Goal: Transaction & Acquisition: Purchase product/service

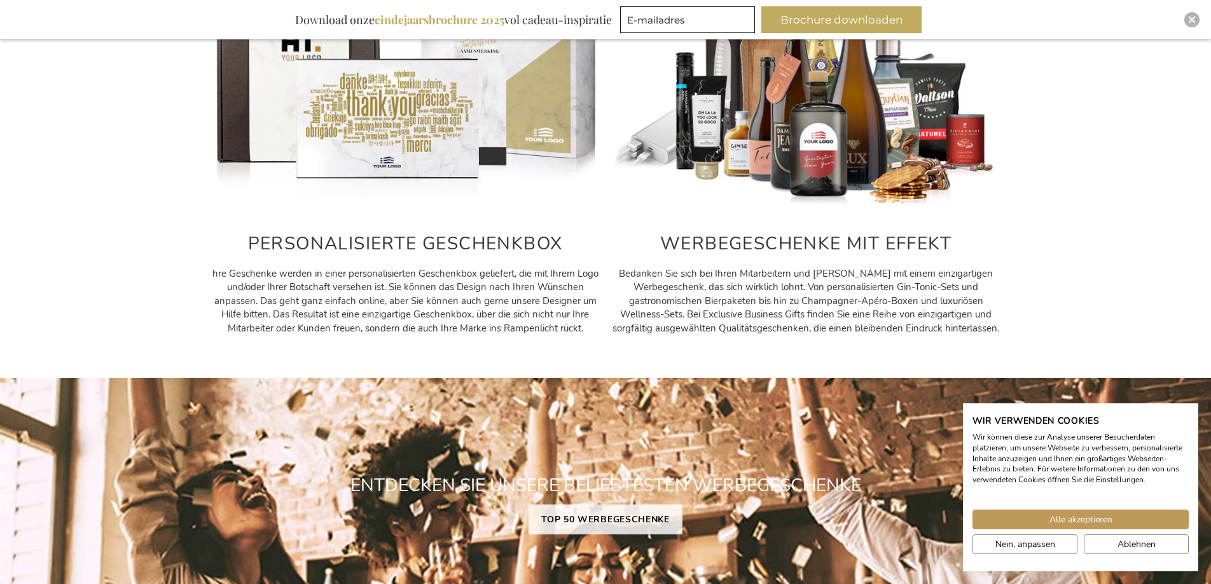
scroll to position [1016, 0]
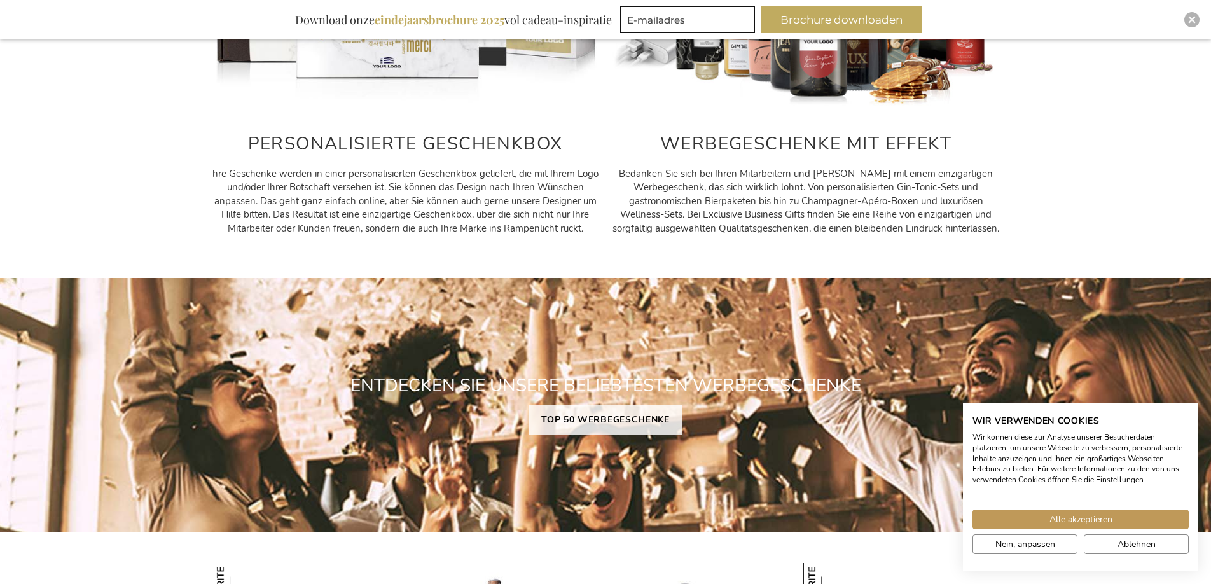
click at [811, 150] on h2 "WERBEGESCHENKE MIT EFFEKT" at bounding box center [806, 144] width 388 height 20
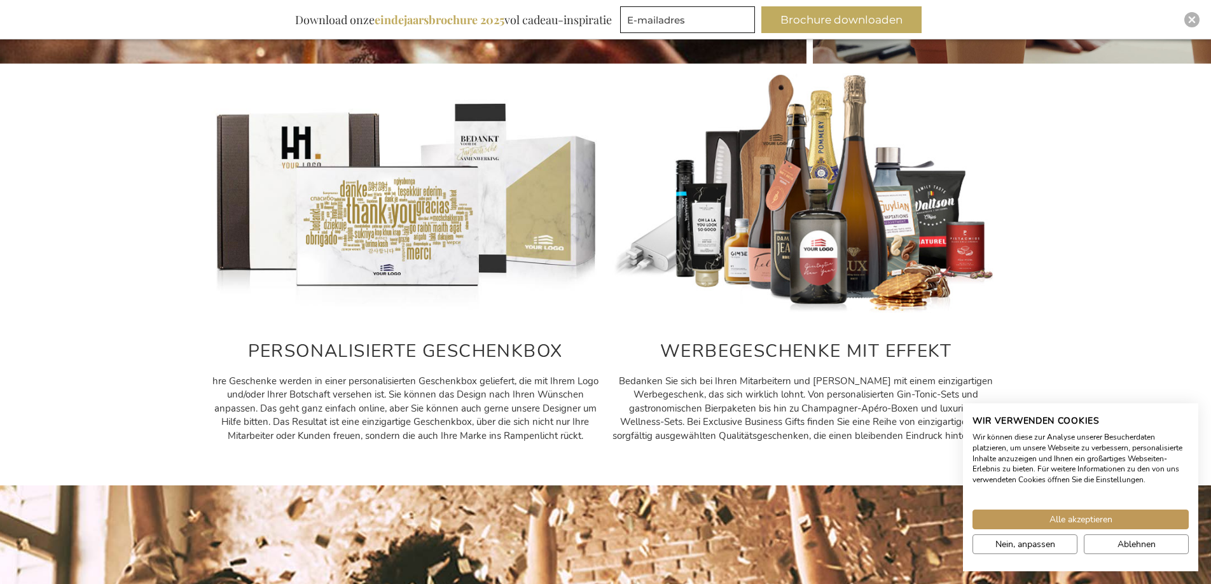
scroll to position [526, 0]
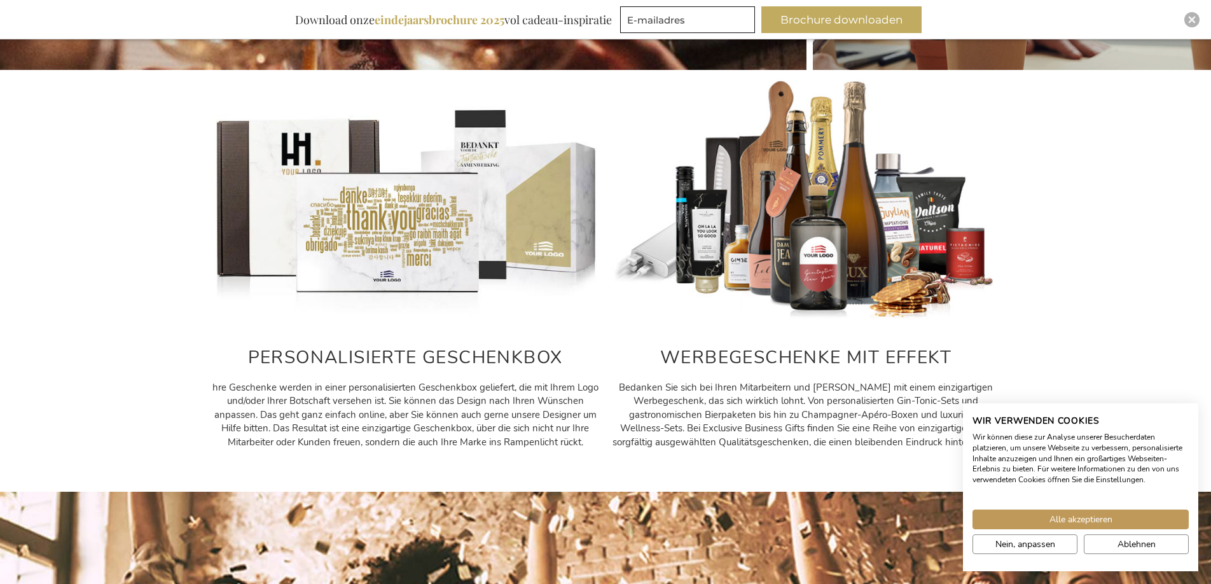
click at [803, 165] on img at bounding box center [806, 201] width 388 height 242
click at [809, 327] on div at bounding box center [806, 206] width 388 height 252
click at [768, 419] on p "Bedanken Sie sich bei Ihren Mitarbeitern und Kunden mit einem einzigartigen Wer…" at bounding box center [806, 415] width 388 height 68
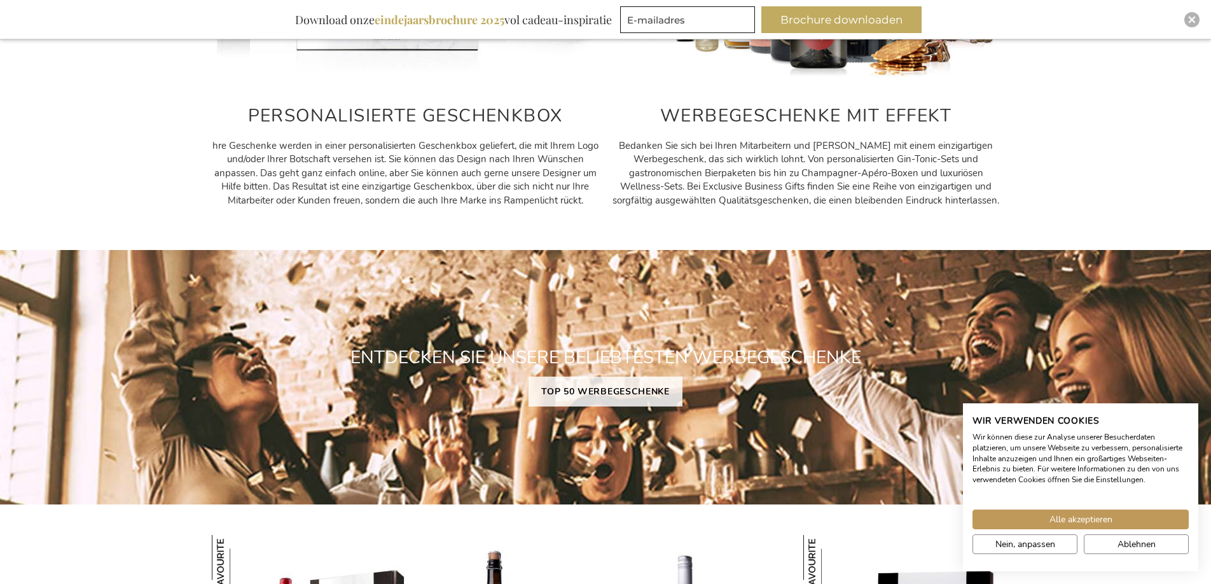
scroll to position [779, 0]
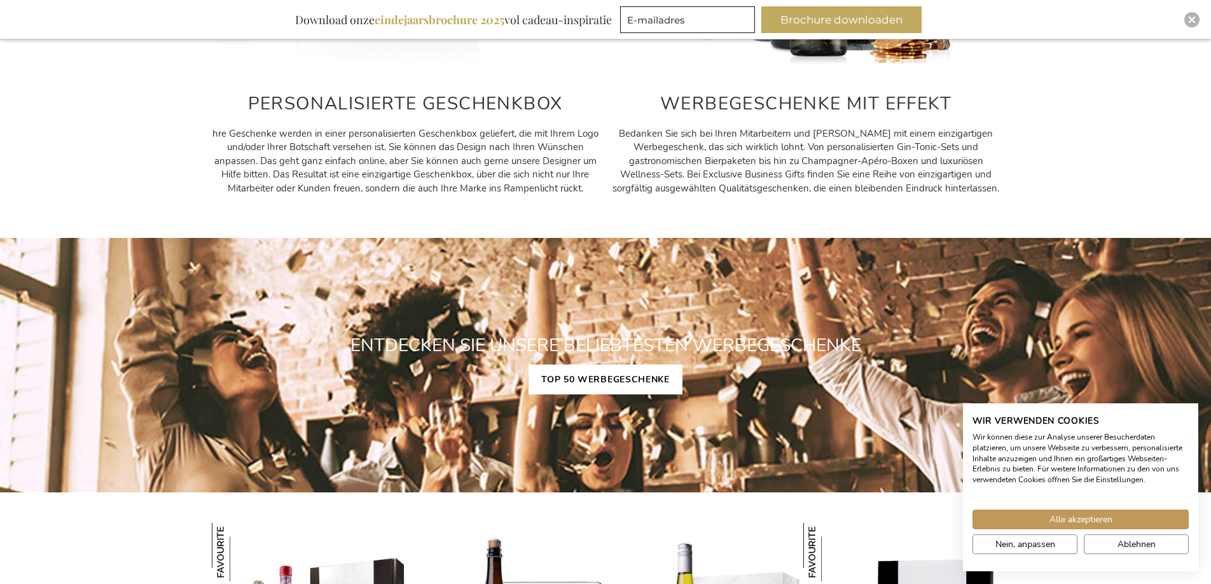
click at [609, 370] on link "TOP 50 WERBEGESCHENKE" at bounding box center [606, 380] width 154 height 30
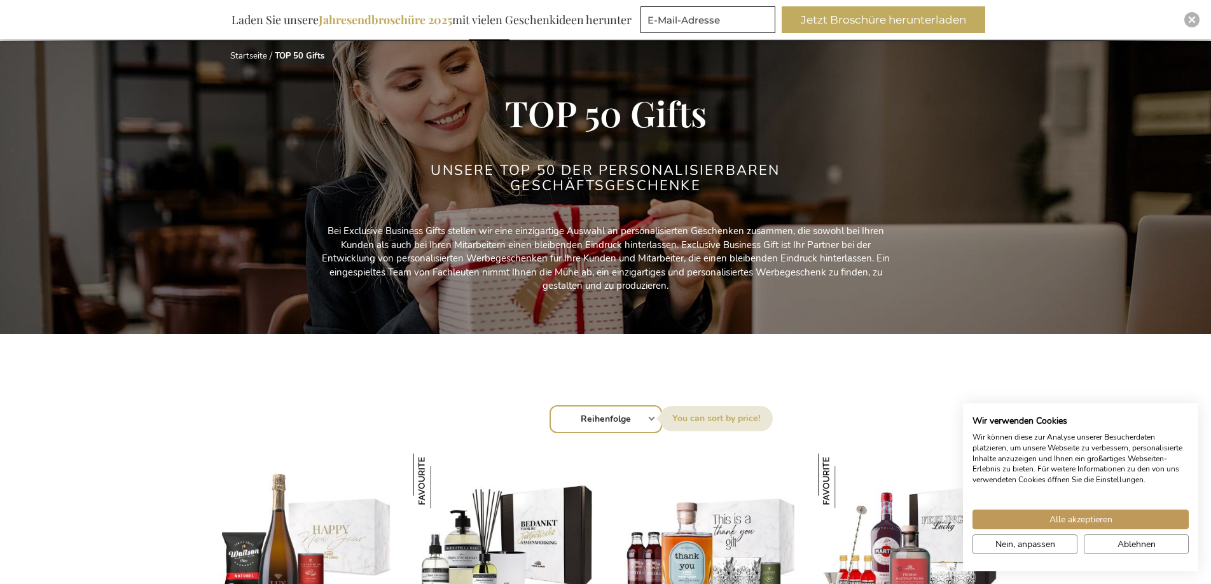
scroll to position [100, 0]
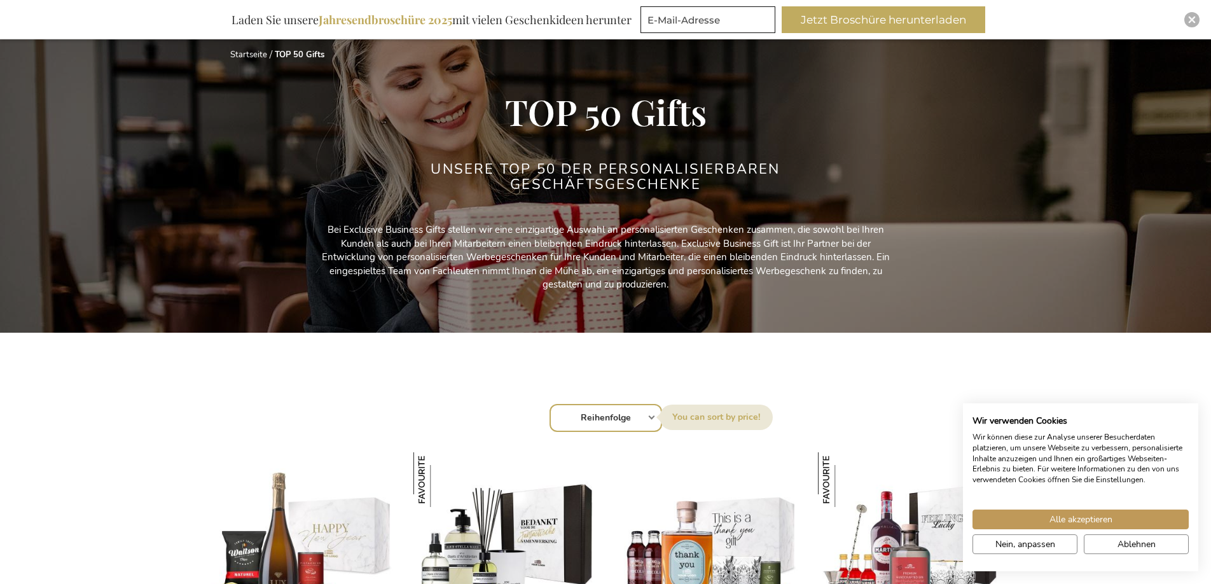
click at [640, 411] on select "Reihenfolge Best Sellers Am meisten angesehen Neu Biggest Saving Price: low to …" at bounding box center [606, 418] width 113 height 28
select select "price_desc"
click at [550, 404] on select "Reihenfolge Best Sellers Am meisten angesehen Neu Biggest Saving Price: low to …" at bounding box center [606, 418] width 113 height 28
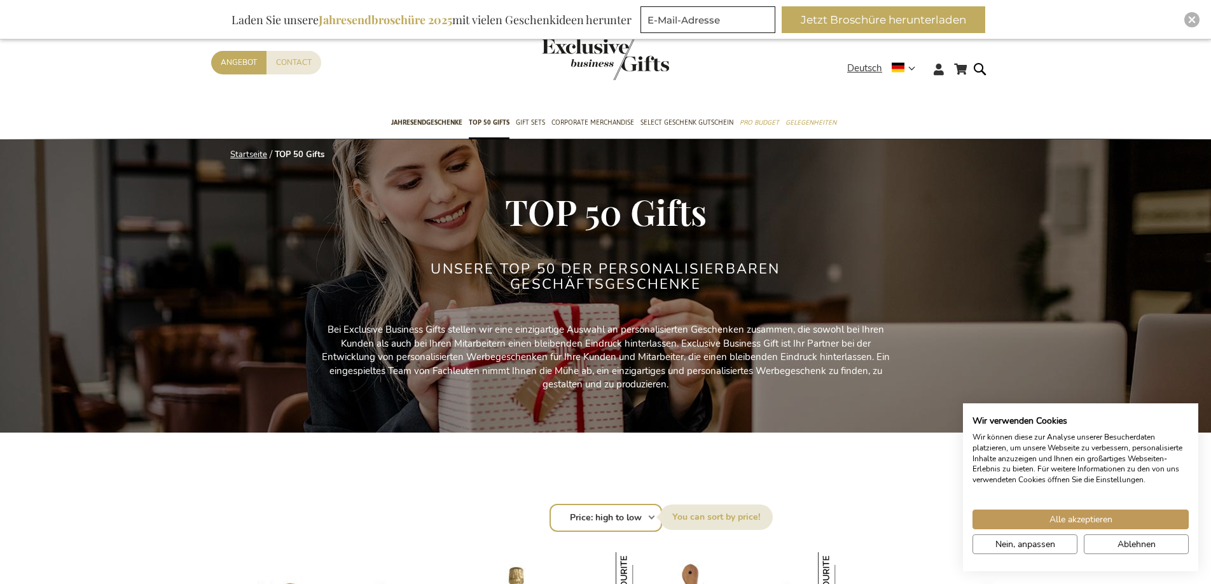
click at [244, 154] on link "Startseite" at bounding box center [248, 154] width 37 height 11
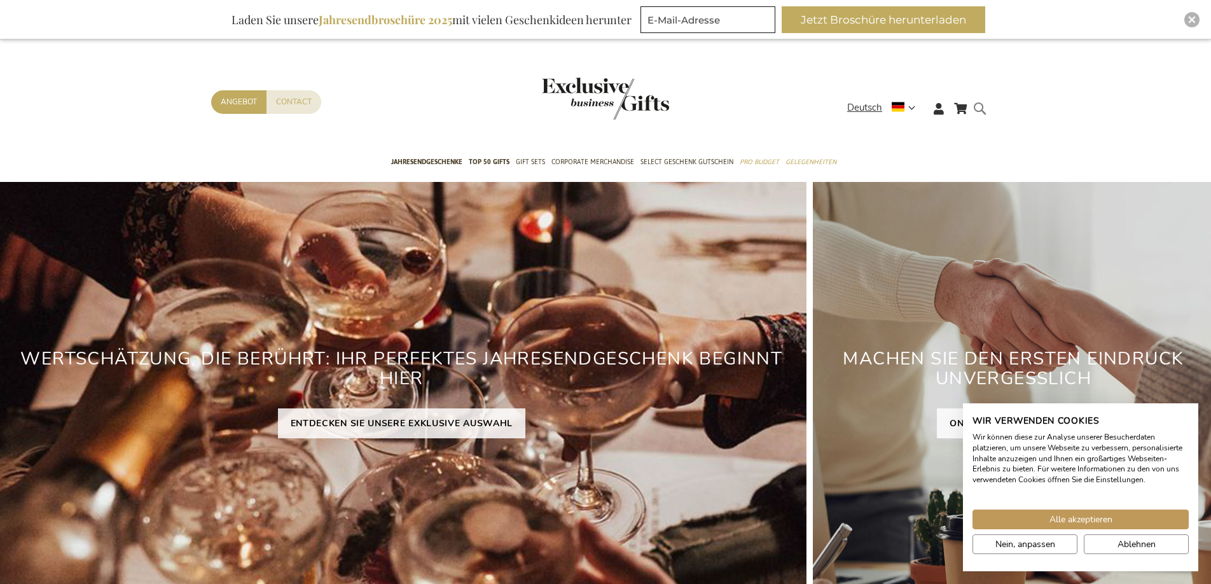
click at [984, 111] on form "Search Search" at bounding box center [983, 119] width 13 height 36
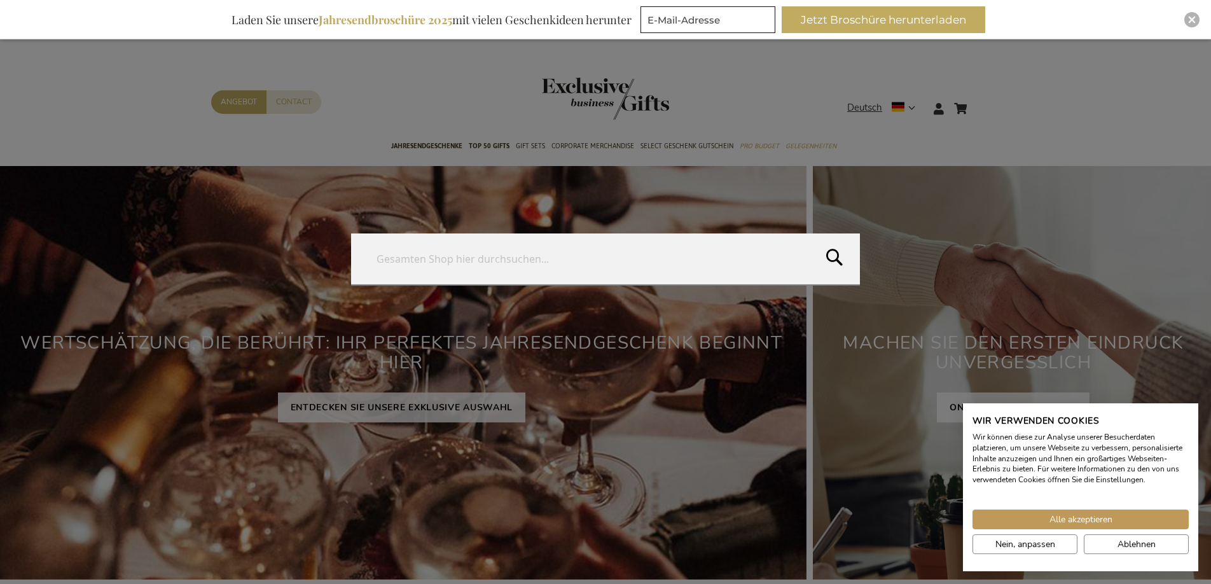
click at [990, 101] on form "Search Search" at bounding box center [983, 101] width 13 height 0
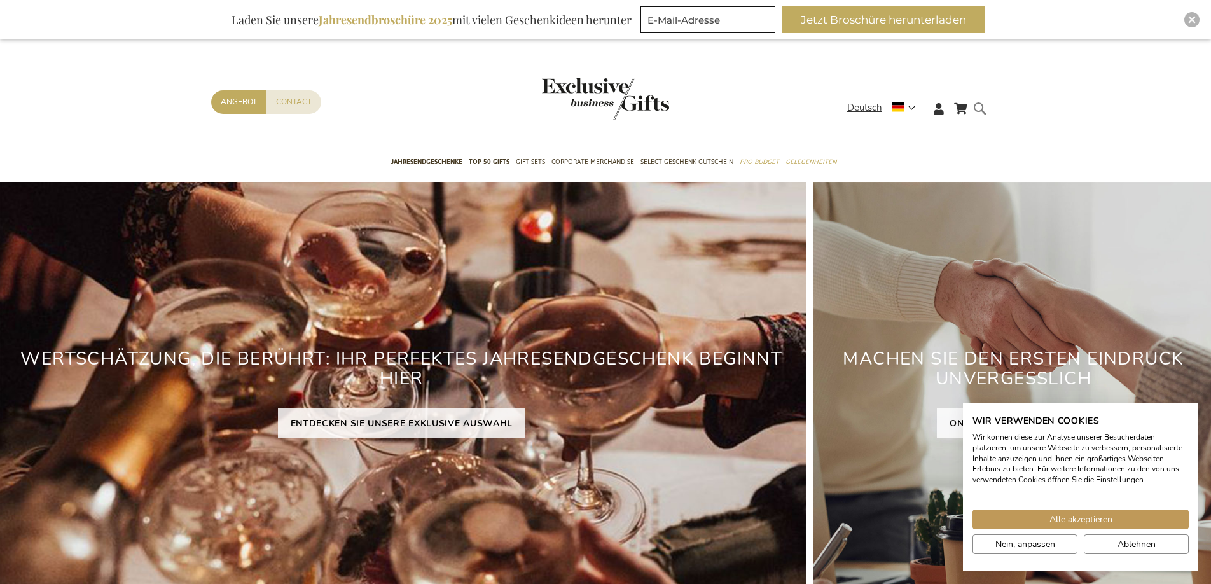
click at [985, 113] on form "Search Search" at bounding box center [983, 119] width 13 height 36
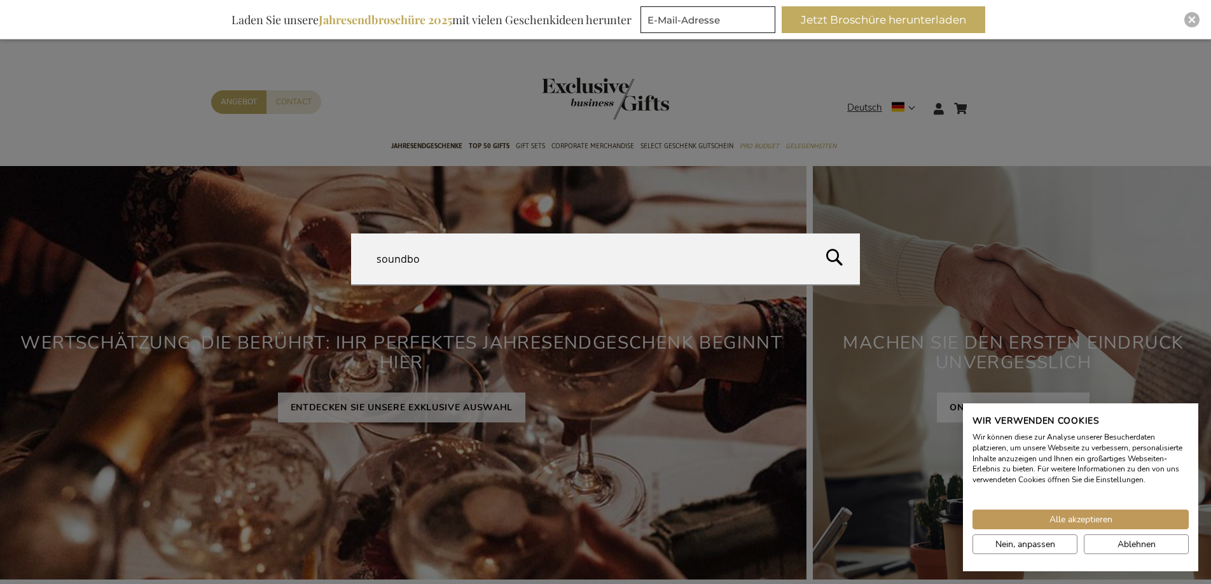
type input "soundbox"
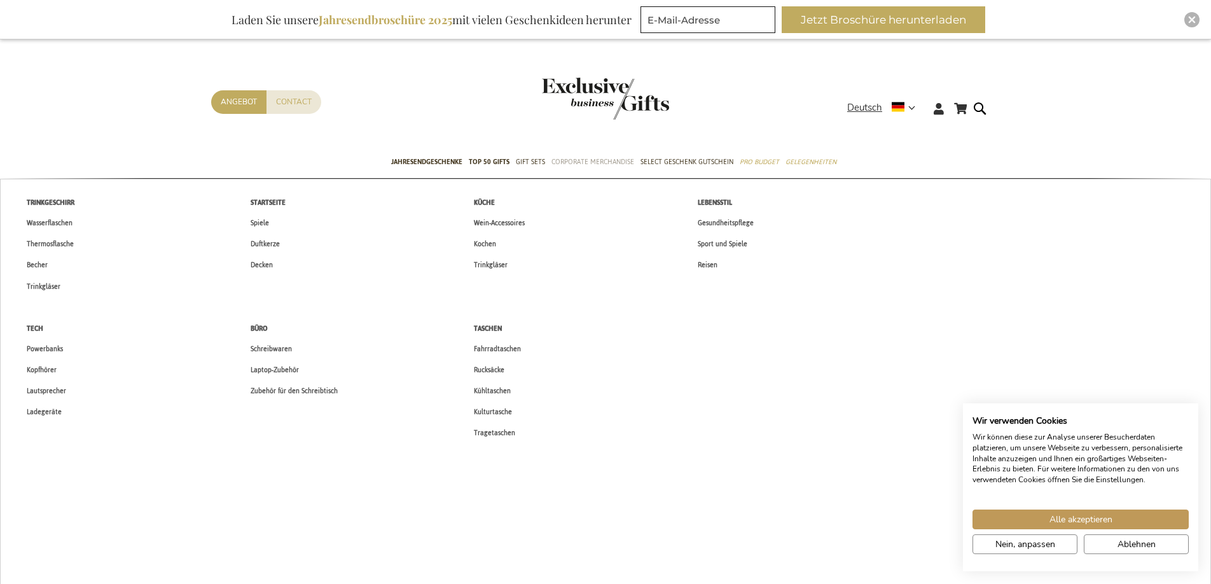
click at [598, 167] on span "Corporate Merchandise" at bounding box center [593, 161] width 83 height 13
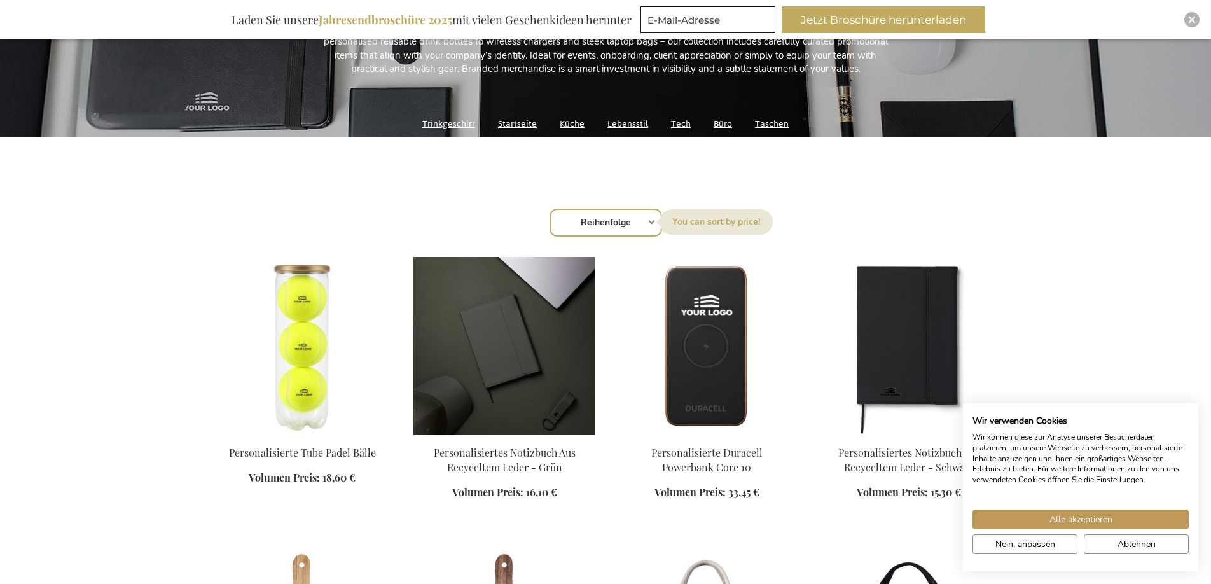
scroll to position [347, 0]
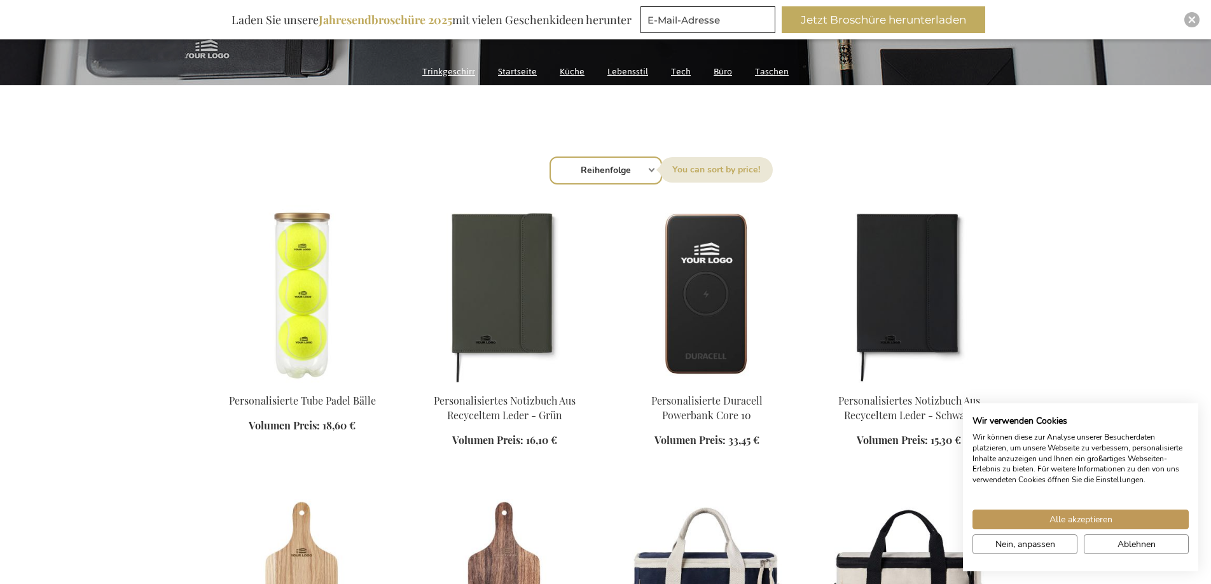
click at [643, 174] on select "Reihenfolge Best Sellers Am meisten angesehen [GEOGRAPHIC_DATA] Biggest Saving …" at bounding box center [606, 171] width 113 height 28
select select "price_desc"
click at [550, 157] on select "Reihenfolge Best Sellers Am meisten angesehen Neu Biggest Saving Price: low to …" at bounding box center [606, 171] width 113 height 28
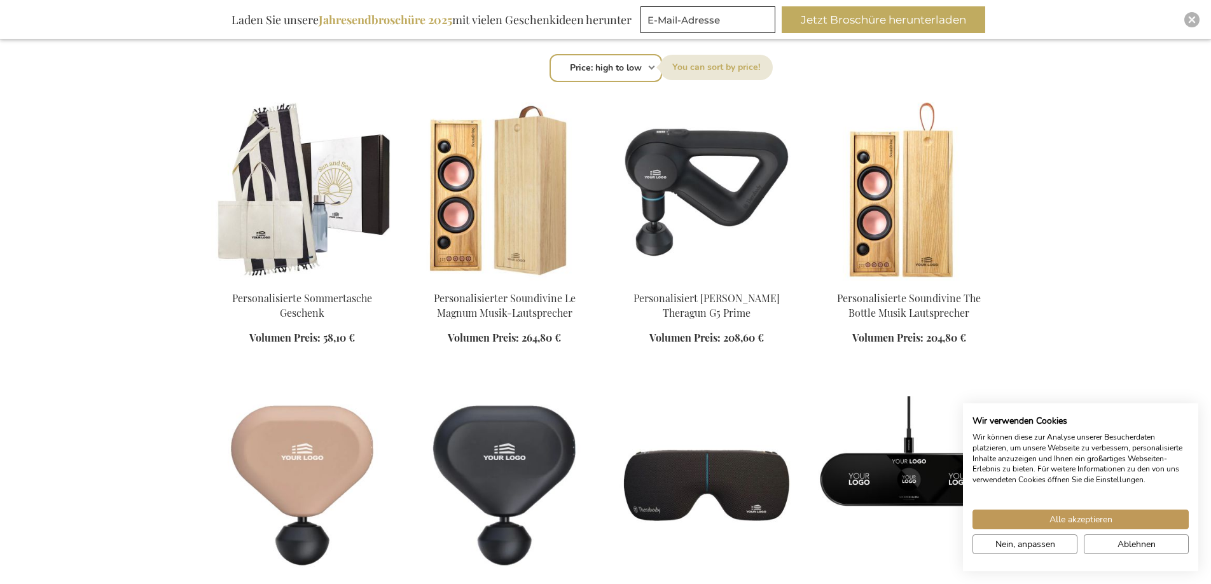
scroll to position [451, 0]
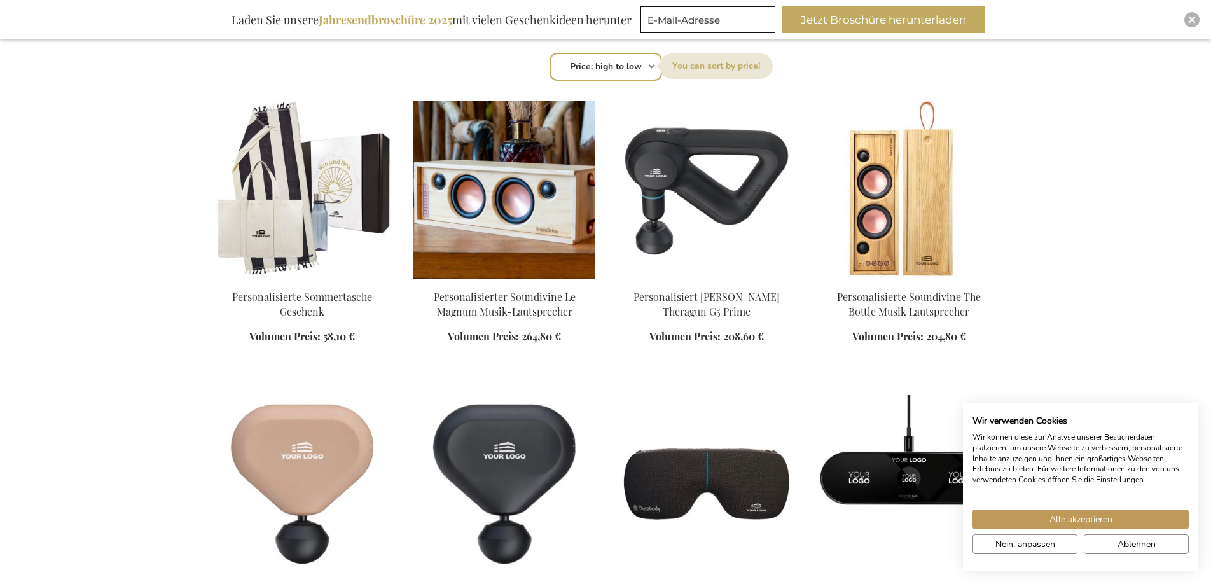
click at [519, 241] on img at bounding box center [505, 190] width 182 height 178
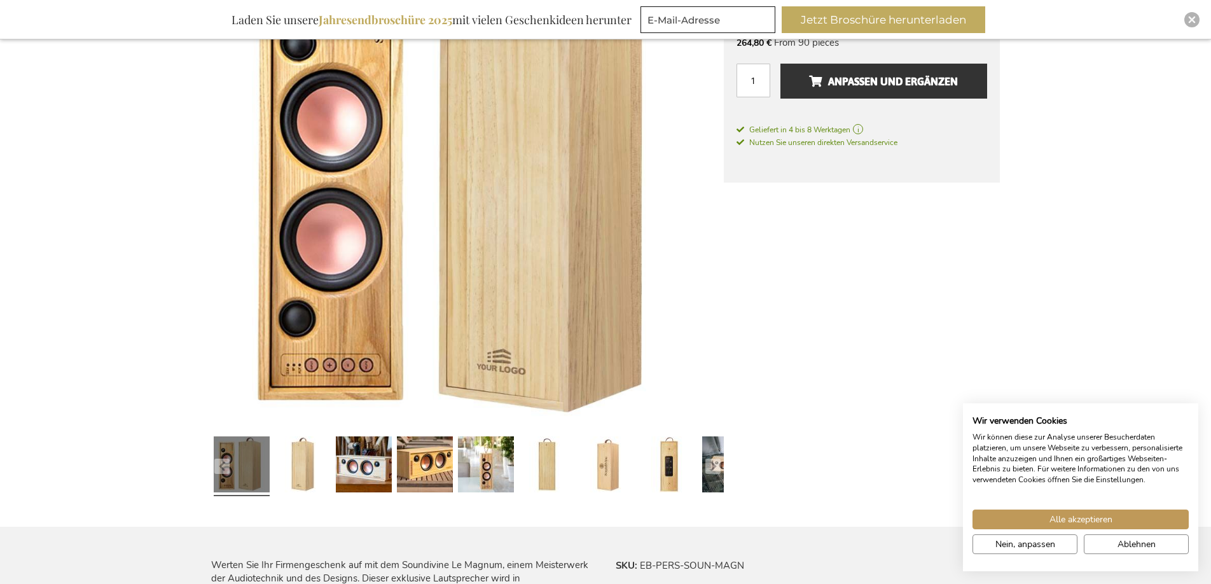
scroll to position [298, 0]
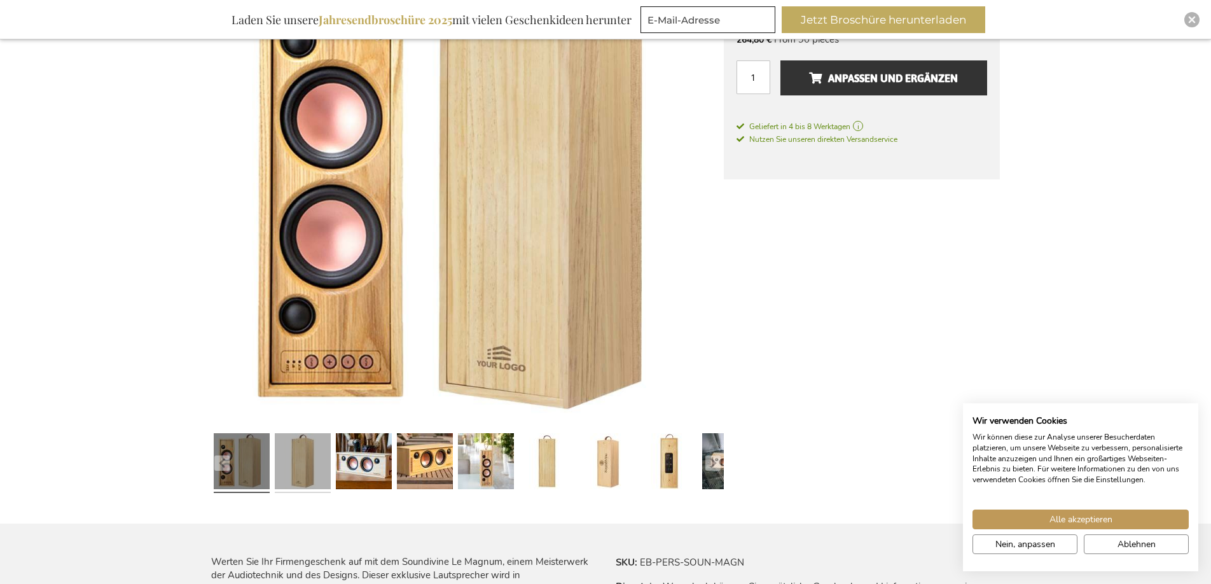
click at [306, 465] on link at bounding box center [303, 463] width 56 height 70
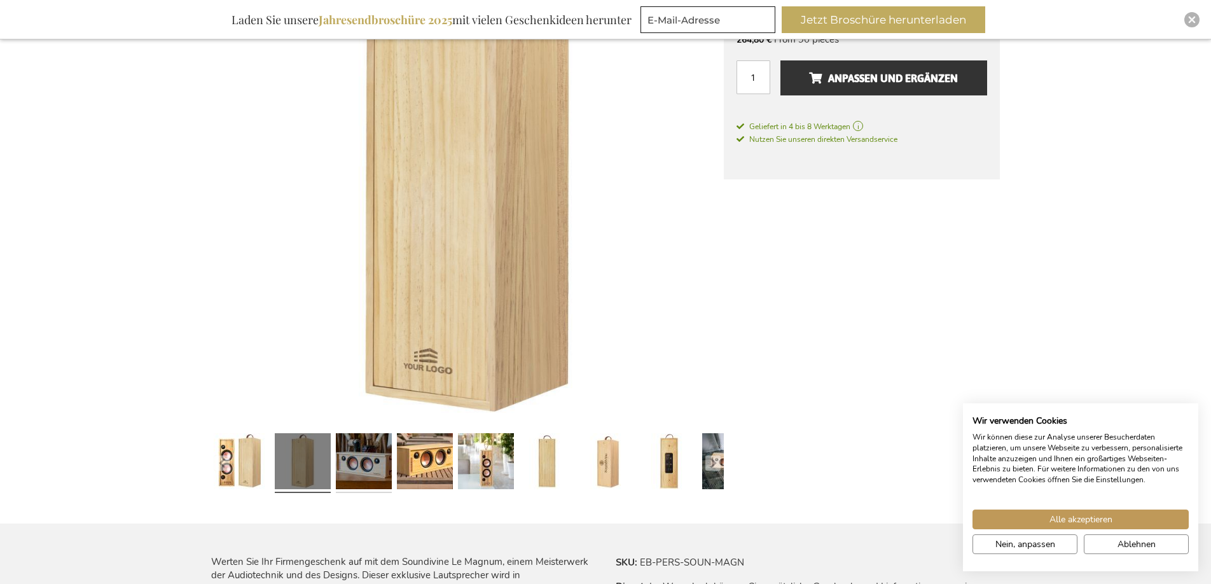
click at [372, 462] on link at bounding box center [364, 463] width 56 height 70
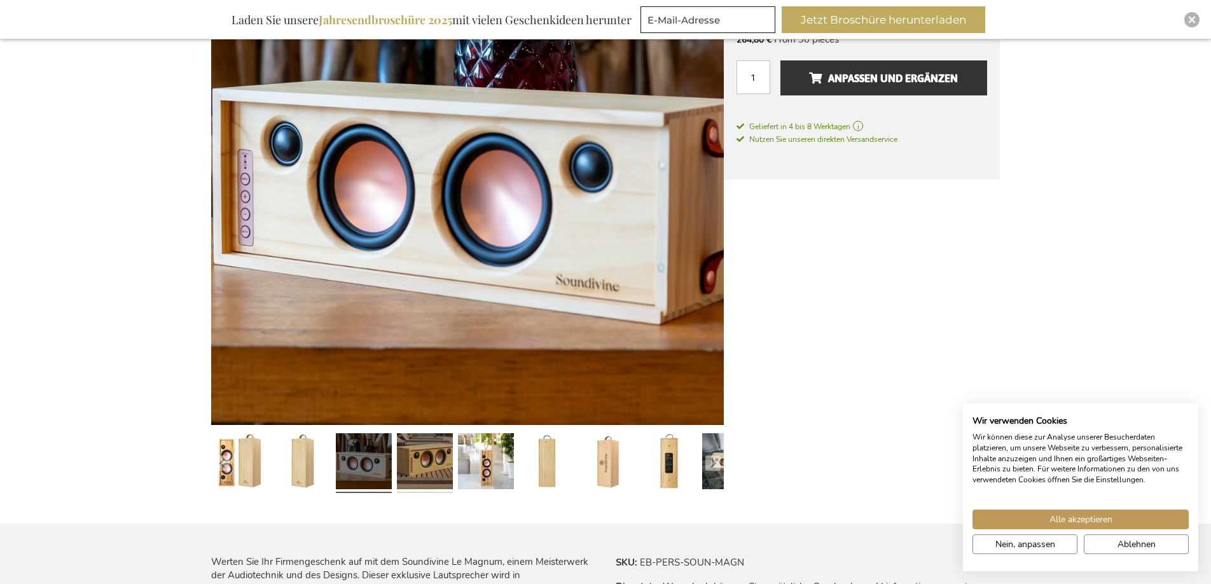
click at [429, 467] on link at bounding box center [425, 463] width 56 height 70
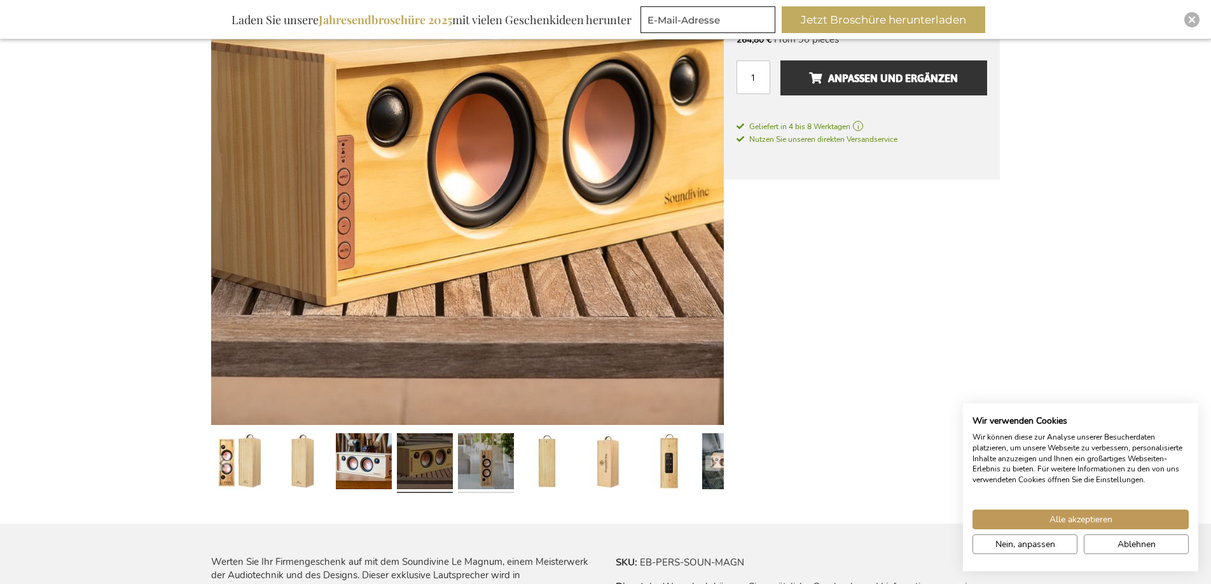
click at [477, 469] on link at bounding box center [486, 463] width 56 height 70
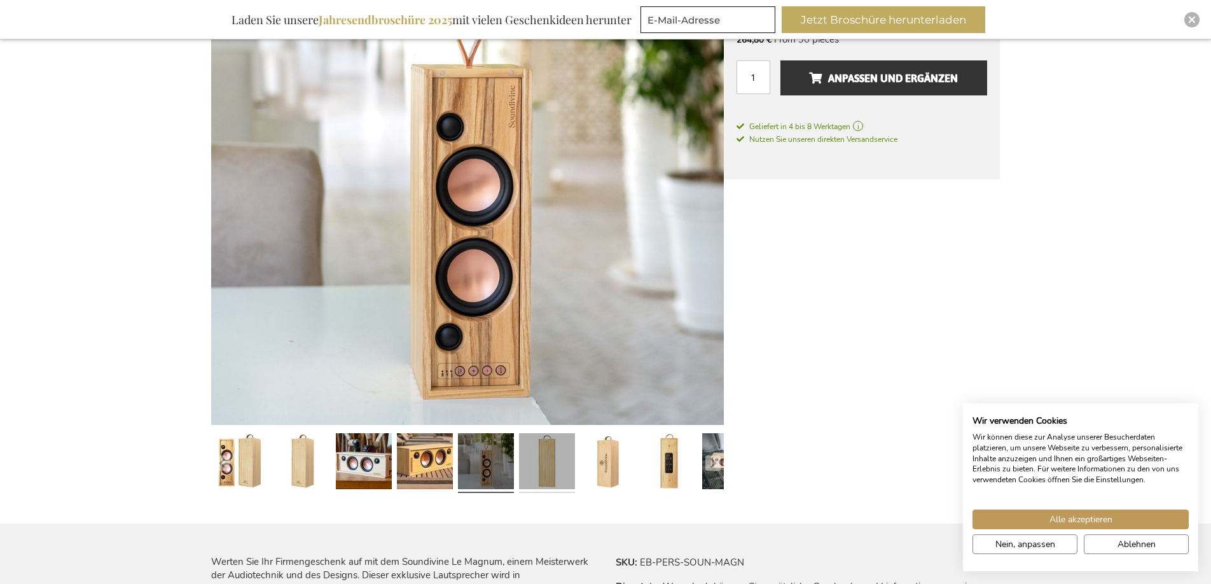
click at [557, 476] on link at bounding box center [547, 463] width 56 height 70
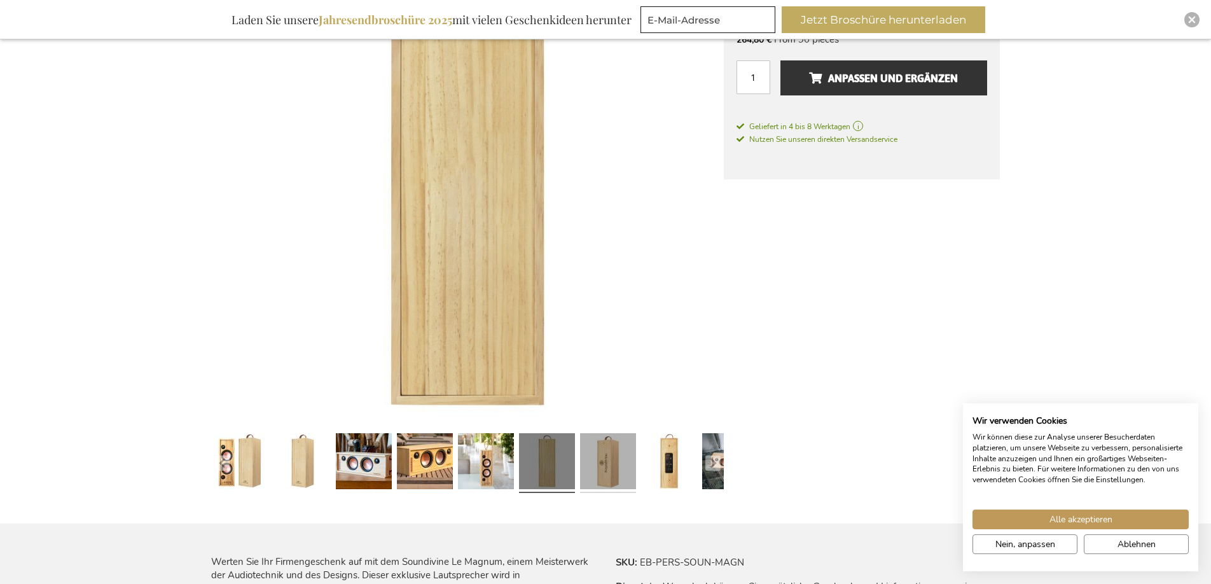
click at [617, 474] on link at bounding box center [608, 463] width 56 height 70
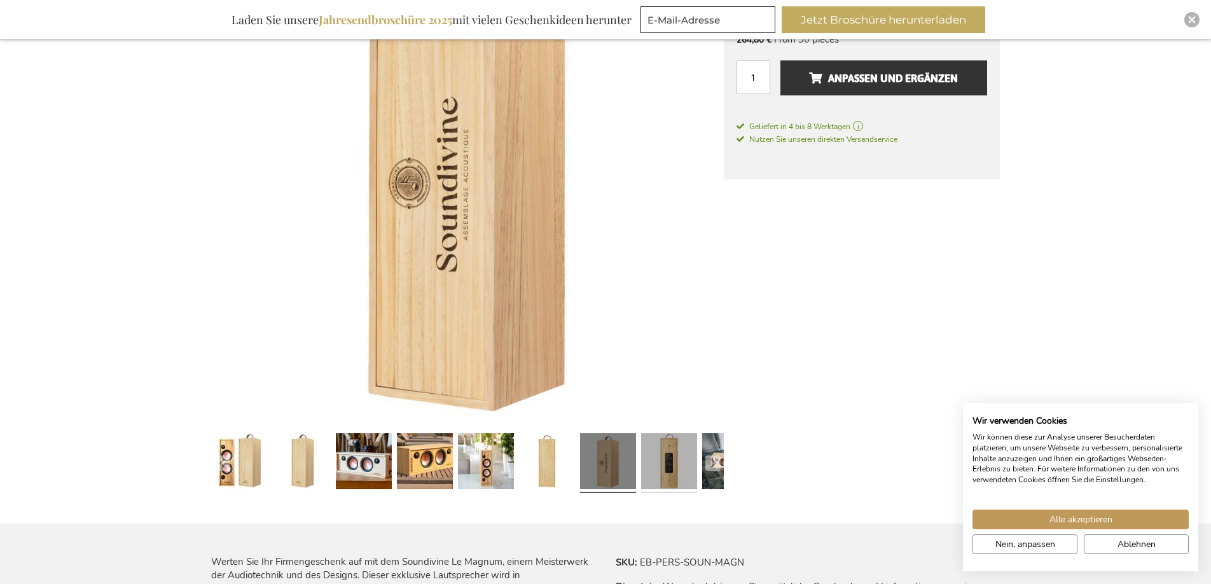
click at [670, 475] on link at bounding box center [669, 463] width 56 height 70
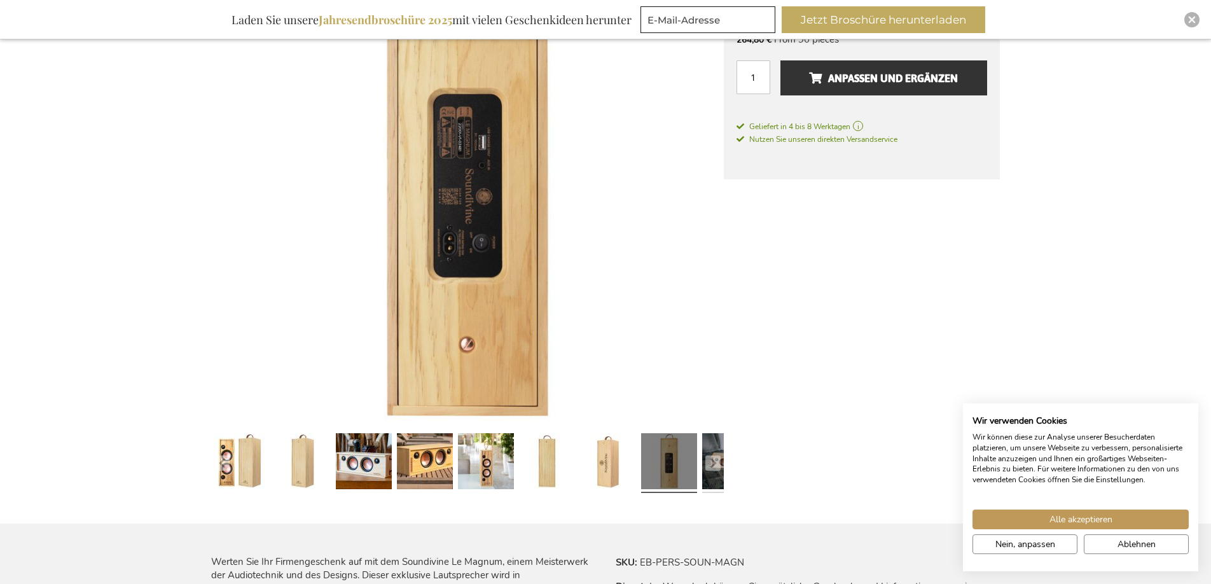
click at [715, 475] on link at bounding box center [730, 463] width 56 height 70
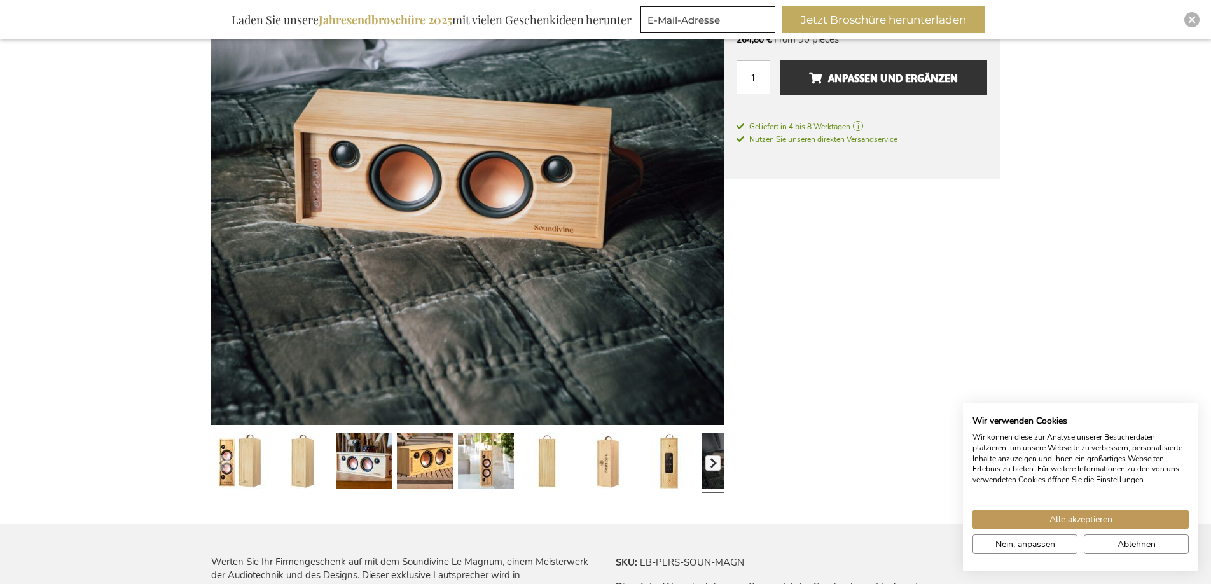
click at [717, 462] on button "button" at bounding box center [713, 463] width 15 height 15
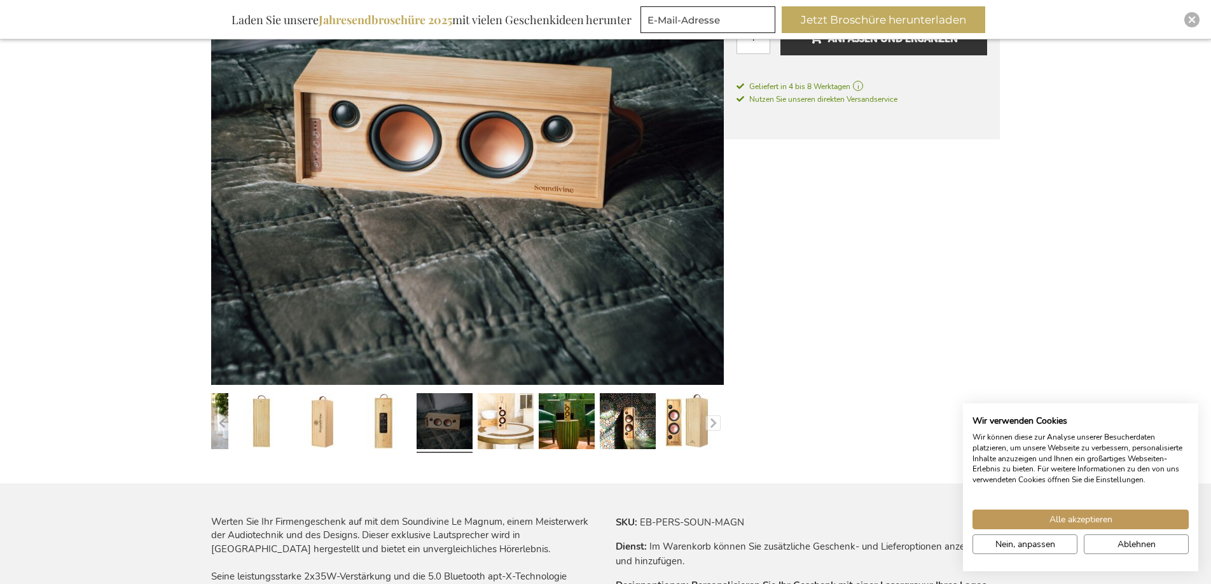
scroll to position [339, 0]
click at [333, 415] on link at bounding box center [323, 423] width 56 height 70
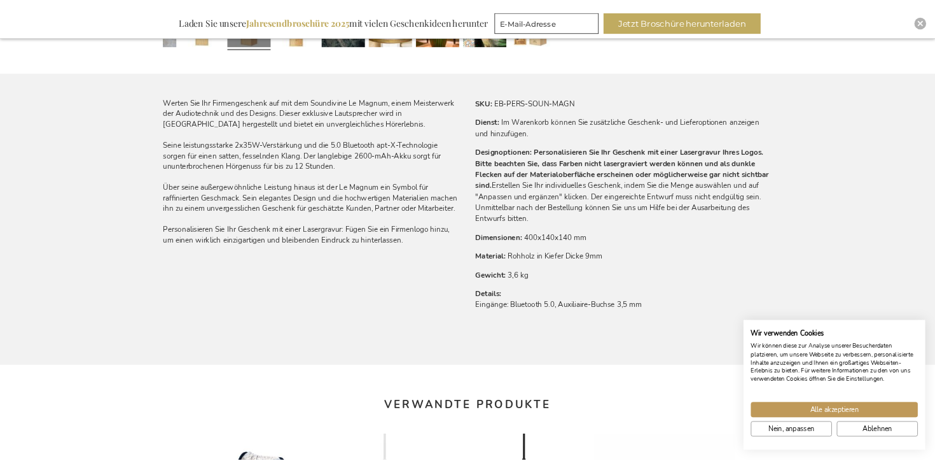
scroll to position [739, 0]
